Goal: Task Accomplishment & Management: Use online tool/utility

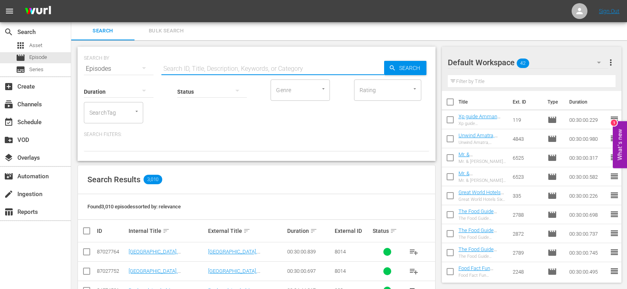
scroll to position [1, 0]
click at [27, 118] on div "event_available Schedule" at bounding box center [22, 120] width 44 height 7
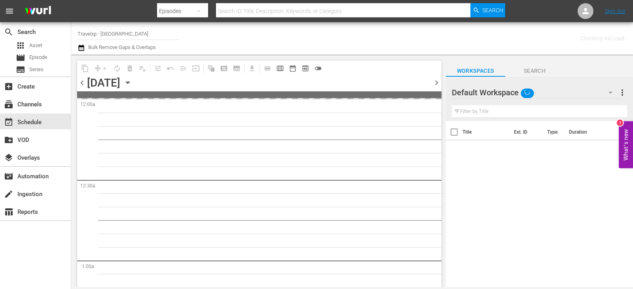
click at [437, 81] on span "chevron_right" at bounding box center [437, 83] width 10 height 10
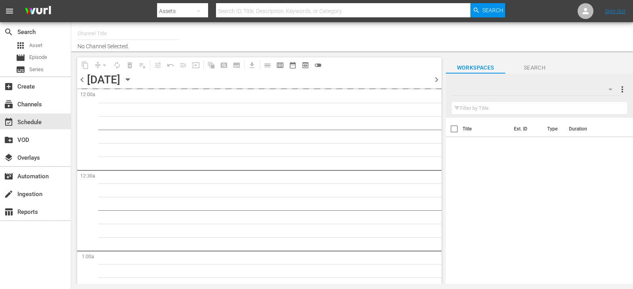
type input "Travelxp - [GEOGRAPHIC_DATA] (788)"
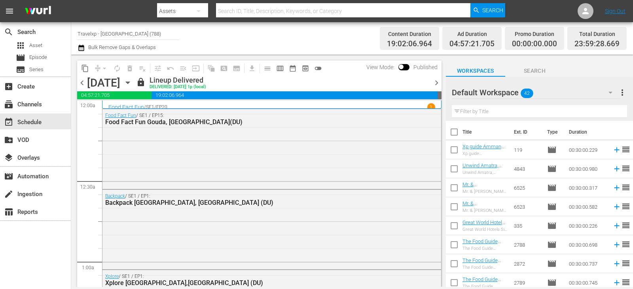
click at [435, 82] on span "chevron_right" at bounding box center [437, 83] width 10 height 10
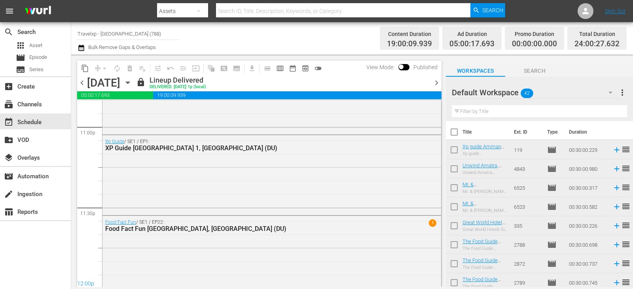
scroll to position [3694, 0]
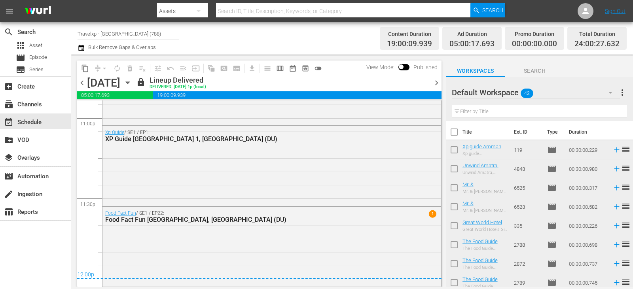
click at [435, 83] on span "chevron_right" at bounding box center [437, 83] width 10 height 10
